Goal: Task Accomplishment & Management: Use online tool/utility

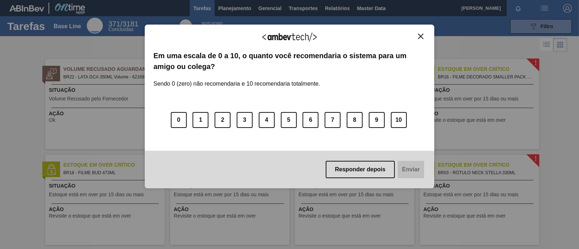
click at [221, 6] on div "Agradecemos seu feedback! Em uma escala de 0 a 10, o quanto você recomendaria o…" at bounding box center [289, 106] width 289 height 229
click at [420, 38] on img "Close" at bounding box center [420, 36] width 5 height 5
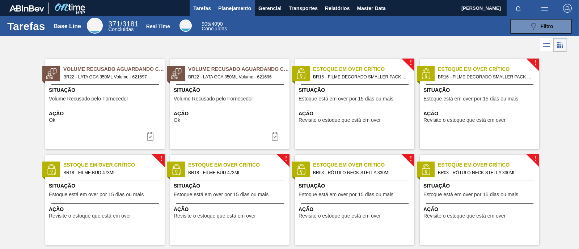
click at [238, 9] on span "Planejamento" at bounding box center [234, 8] width 33 height 9
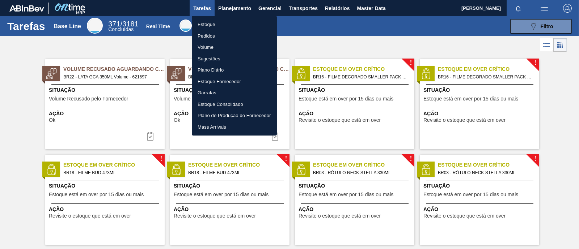
click at [213, 21] on li "Estoque" at bounding box center [234, 25] width 85 height 12
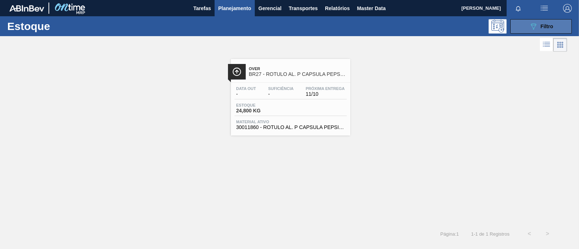
click at [535, 27] on icon "089F7B8B-B2A5-4AFE-B5C0-19BA573D28AC" at bounding box center [533, 26] width 9 height 9
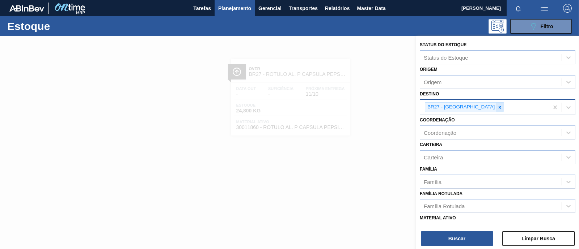
click at [497, 107] on icon at bounding box center [499, 107] width 5 height 5
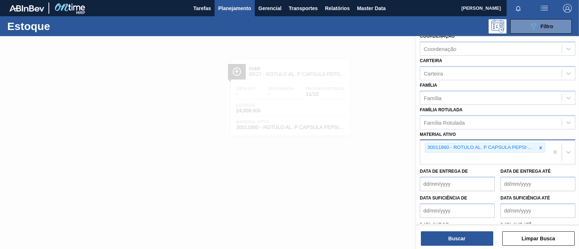
scroll to position [90, 0]
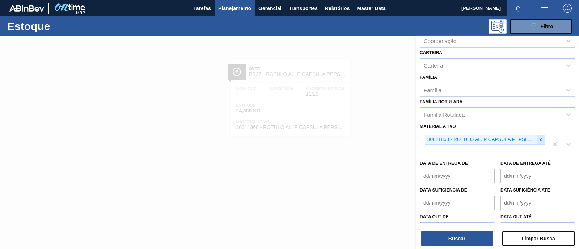
click at [539, 139] on icon at bounding box center [540, 140] width 3 height 3
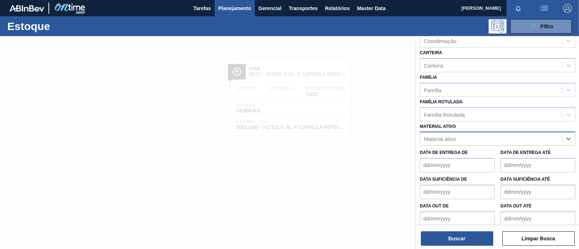
click at [463, 136] on div "Material ativo" at bounding box center [490, 139] width 141 height 10
paste ativo "30008899"
type ativo "30008899"
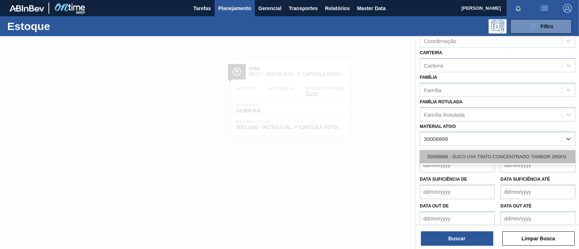
click at [452, 152] on div "30008899 - SUCO UVA TINTO CONCENTRADO TAMBOR 265KG" at bounding box center [498, 156] width 156 height 13
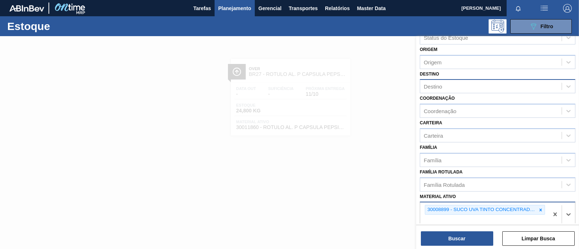
scroll to position [0, 0]
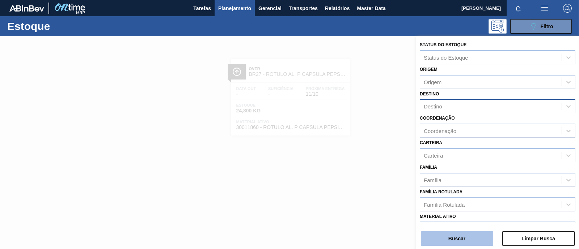
click at [459, 234] on button "Buscar" at bounding box center [457, 238] width 72 height 14
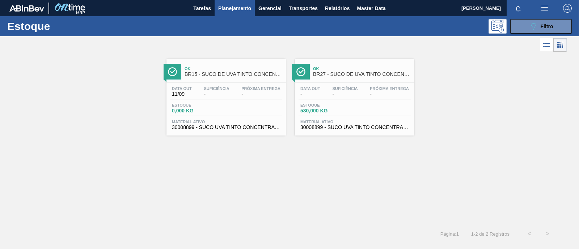
click at [351, 95] on span "-" at bounding box center [344, 94] width 25 height 5
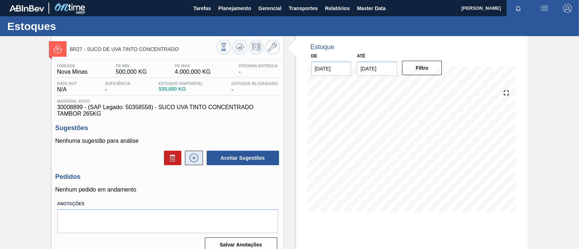
click at [198, 162] on icon at bounding box center [194, 158] width 12 height 9
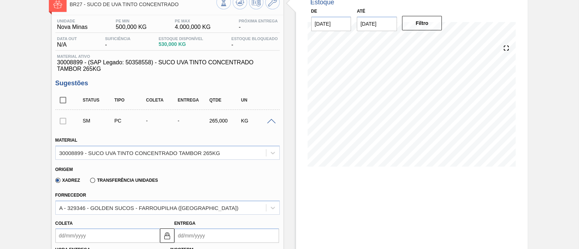
scroll to position [90, 0]
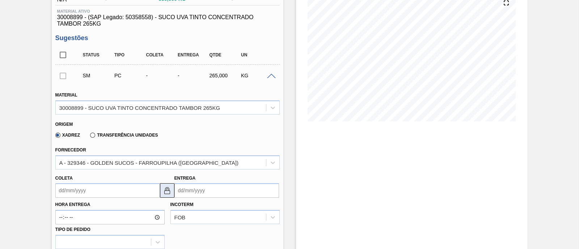
click at [166, 194] on img at bounding box center [167, 190] width 9 height 9
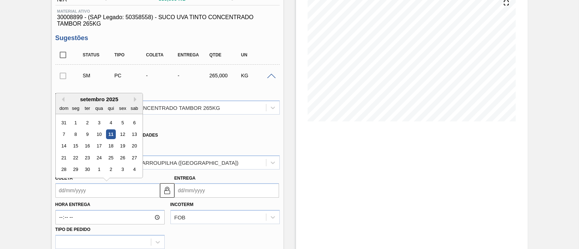
click at [127, 188] on input "Coleta" at bounding box center [107, 190] width 105 height 14
click at [123, 131] on div "12" at bounding box center [123, 134] width 10 height 10
type input "[DATE]"
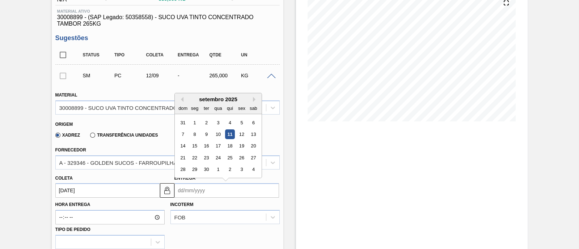
click at [196, 196] on input "Entrega" at bounding box center [226, 190] width 105 height 14
click at [195, 146] on div "15" at bounding box center [195, 146] width 10 height 10
type input "[DATE]"
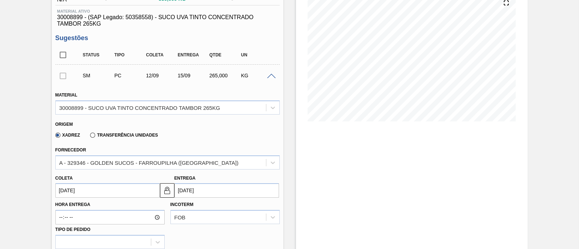
scroll to position [180, 0]
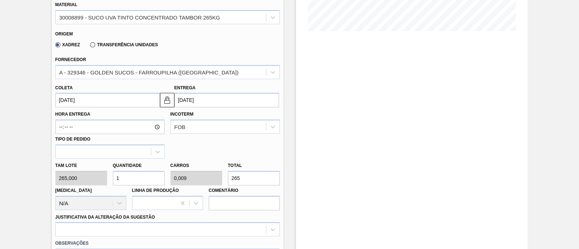
click at [102, 178] on div "Tam lote 265,000 Quantidade 1 Carros 0,009 Total 265 [MEDICAL_DATA] N/A Linha d…" at bounding box center [167, 185] width 230 height 52
type input "12"
type input "0,107"
type input "3.180"
type input "12"
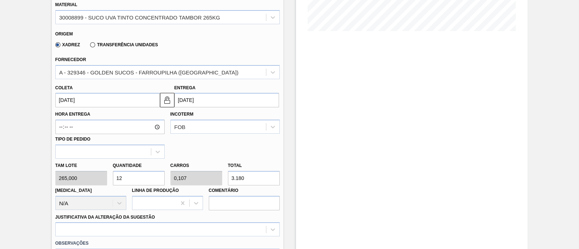
click at [225, 148] on div "Hora Entrega Incoterm FOB Tipo de pedido" at bounding box center [167, 132] width 230 height 51
click at [195, 153] on div "Hora Entrega Incoterm FOB Tipo de pedido" at bounding box center [167, 132] width 230 height 51
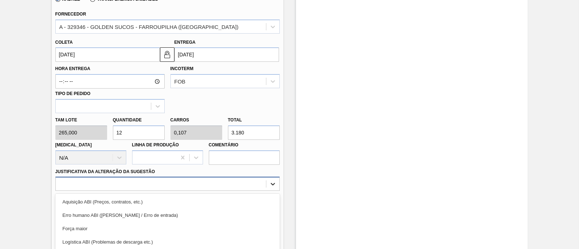
scroll to position [282, 0]
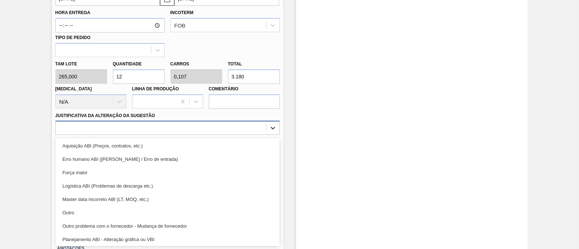
click at [270, 135] on div "option Logística ABI (Problemas de descarga etc.) focused, 4 of 18. 18 results …" at bounding box center [167, 128] width 224 height 14
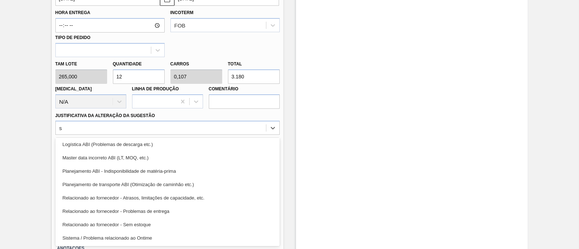
scroll to position [14, 0]
type Sugestão "sem"
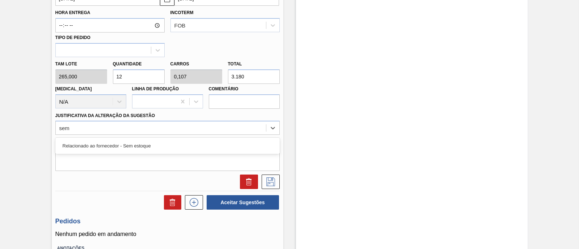
scroll to position [0, 0]
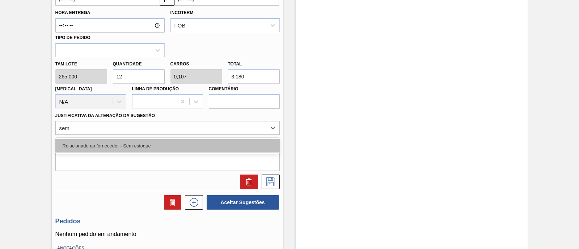
click at [136, 144] on div "Relacionado ao fornecedor - Sem estoque" at bounding box center [167, 145] width 224 height 13
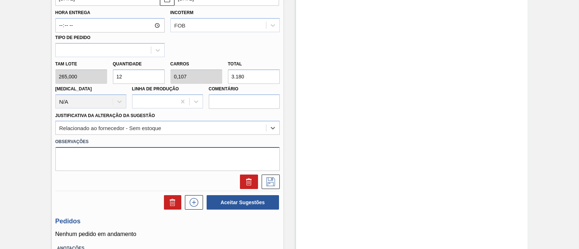
click at [109, 156] on textarea at bounding box center [167, 159] width 224 height 24
type textarea "B.blend"
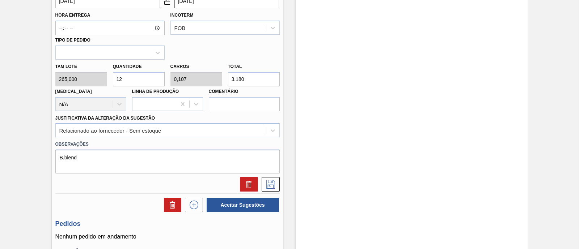
scroll to position [282, 0]
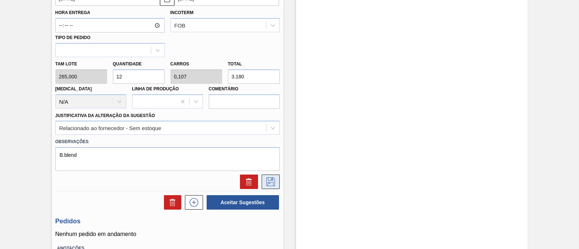
click at [274, 183] on icon at bounding box center [270, 182] width 9 height 9
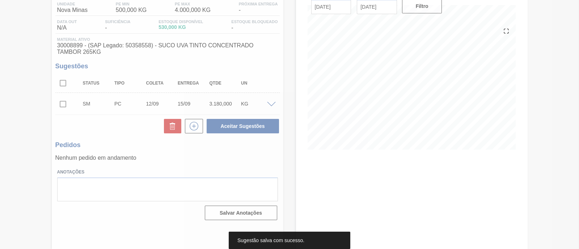
scroll to position [61, 0]
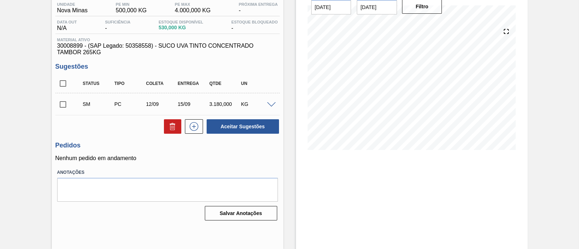
click at [64, 106] on input "checkbox" at bounding box center [62, 104] width 15 height 15
click at [236, 133] on button "Aceitar Sugestões" at bounding box center [243, 126] width 72 height 14
checkbox input "false"
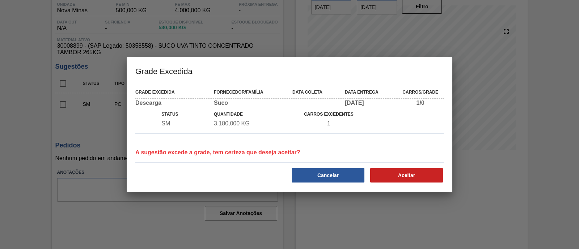
drag, startPoint x: 297, startPoint y: 64, endPoint x: 300, endPoint y: 80, distance: 15.9
click at [300, 80] on h3 "Grade Excedida" at bounding box center [290, 70] width 326 height 27
click at [395, 174] on button "Aceitar" at bounding box center [406, 175] width 73 height 14
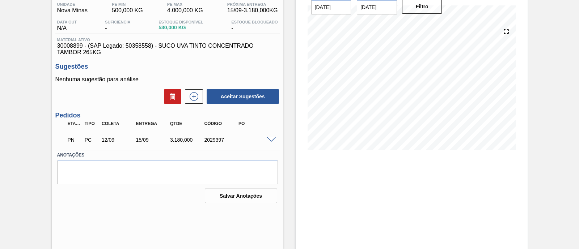
click at [272, 139] on span at bounding box center [271, 139] width 9 height 5
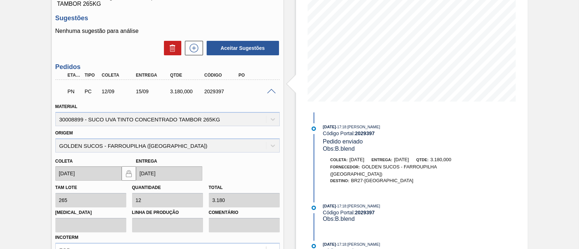
scroll to position [107, 0]
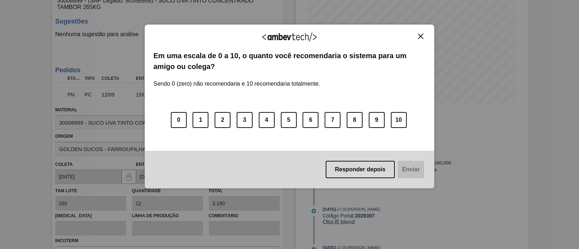
click at [419, 35] on img "Close" at bounding box center [420, 36] width 5 height 5
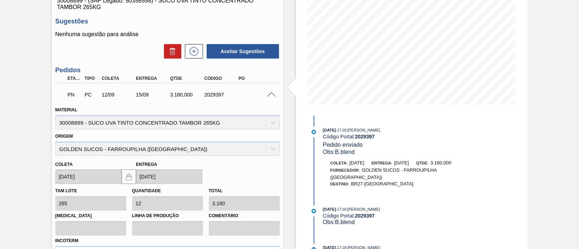
click at [292, 66] on div "Estoque De [DATE] Até [DATE] Filtro 14/09 Projeção de Estoque 530 [DOMAIN_NAME]…" at bounding box center [405, 134] width 244 height 410
